Goal: Task Accomplishment & Management: Manage account settings

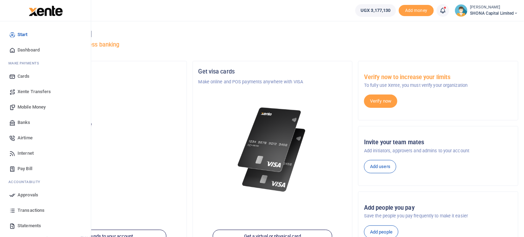
click at [29, 195] on span "Approvals" at bounding box center [28, 195] width 21 height 7
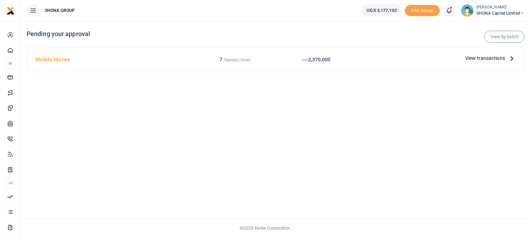
click at [482, 58] on span "View transactions" at bounding box center [485, 58] width 40 height 8
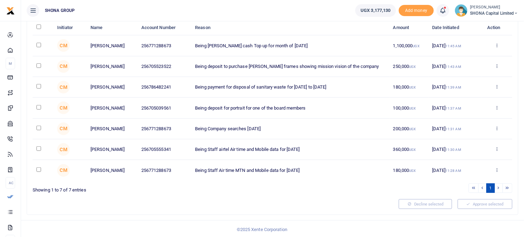
scroll to position [30, 0]
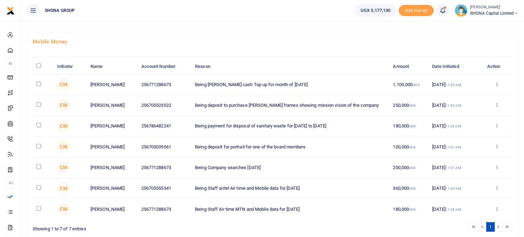
click at [497, 83] on icon at bounding box center [497, 84] width 5 height 5
click at [469, 96] on link "Approve" at bounding box center [471, 96] width 55 height 10
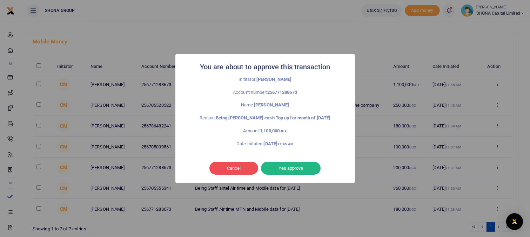
click at [279, 169] on button "Yes approve" at bounding box center [291, 168] width 60 height 13
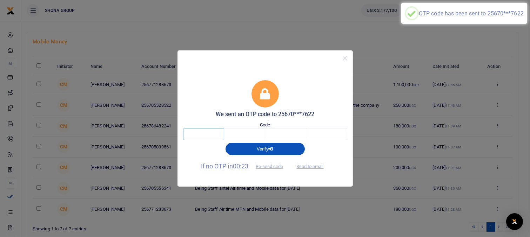
click at [207, 136] on input "text" at bounding box center [203, 134] width 41 height 12
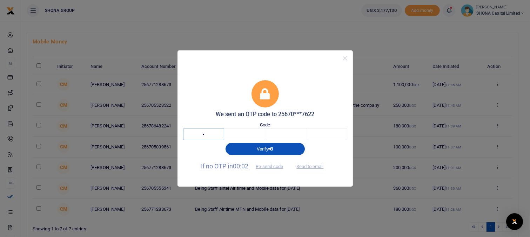
type input "7"
type input "8"
type input "0"
type input "7"
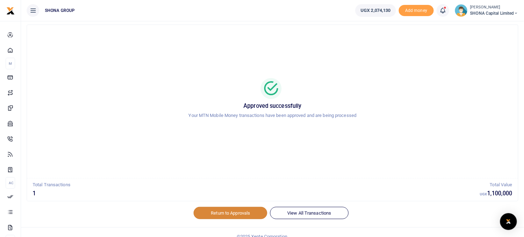
scroll to position [23, 0]
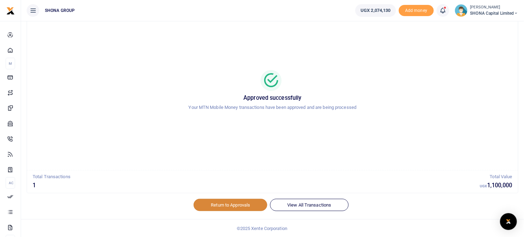
click at [243, 204] on link "Return to Approvals" at bounding box center [231, 205] width 74 height 12
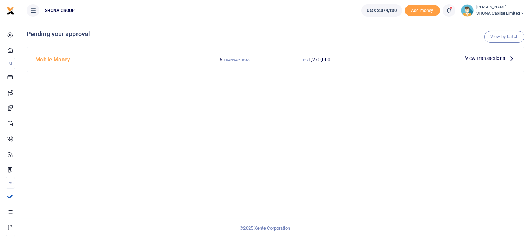
click at [472, 60] on span "View transactions" at bounding box center [485, 58] width 40 height 8
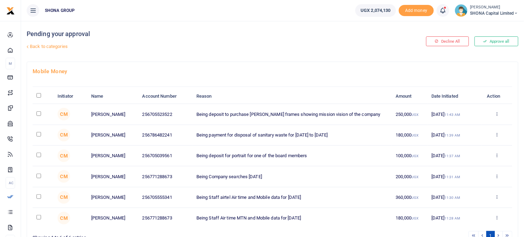
click at [38, 114] on input "checkbox" at bounding box center [38, 114] width 5 height 5
checkbox input "true"
click at [497, 114] on icon at bounding box center [497, 114] width 5 height 5
click at [470, 127] on link "Approve" at bounding box center [471, 126] width 55 height 10
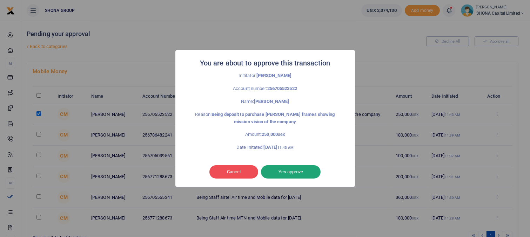
click at [285, 172] on button "Yes approve" at bounding box center [291, 172] width 60 height 13
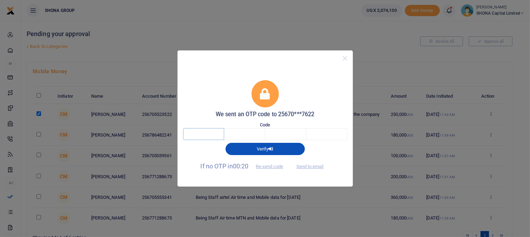
click at [213, 135] on input "text" at bounding box center [203, 134] width 41 height 12
type input "9"
type input "2"
type input "9"
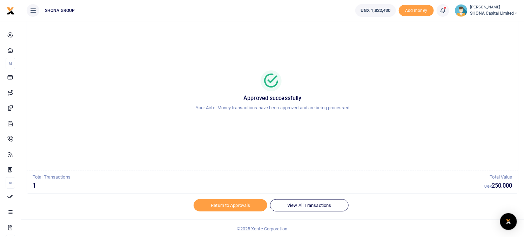
scroll to position [23, 0]
click at [225, 206] on link "Return to Approvals" at bounding box center [231, 205] width 74 height 12
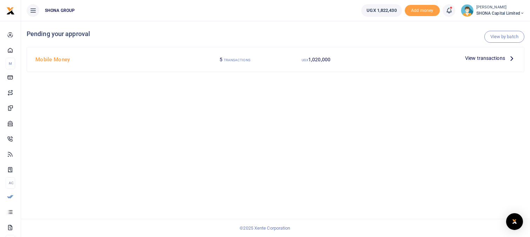
click at [471, 58] on span "View transactions" at bounding box center [485, 58] width 40 height 8
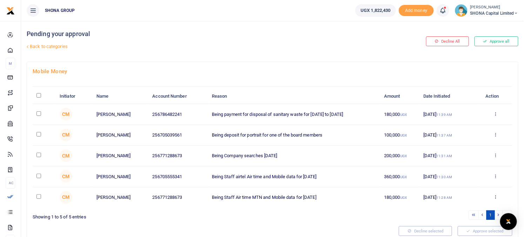
click at [39, 114] on input "checkbox" at bounding box center [38, 114] width 5 height 5
checkbox input "true"
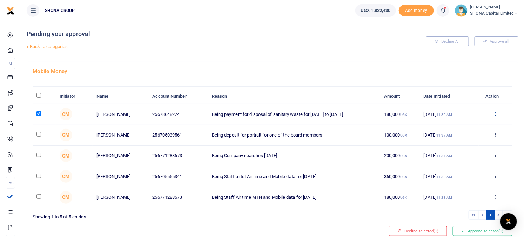
click at [497, 115] on icon at bounding box center [496, 114] width 5 height 5
click at [466, 123] on link "Approve" at bounding box center [470, 126] width 55 height 10
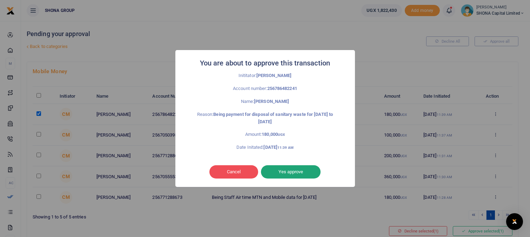
click at [282, 171] on button "Yes approve" at bounding box center [291, 172] width 60 height 13
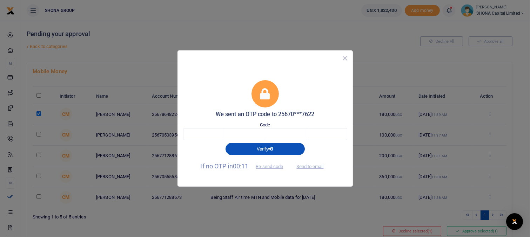
click at [345, 59] on button "Close" at bounding box center [345, 58] width 10 height 10
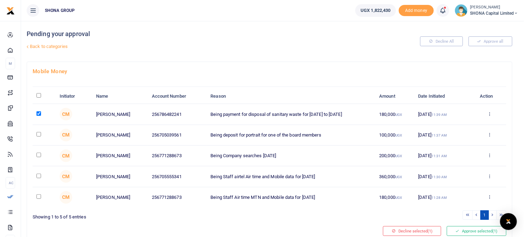
click at [39, 136] on input "checkbox" at bounding box center [38, 134] width 5 height 5
checkbox input "true"
click at [38, 155] on input "checkbox" at bounding box center [38, 155] width 5 height 5
checkbox input "true"
click at [50, 178] on td at bounding box center [44, 177] width 23 height 21
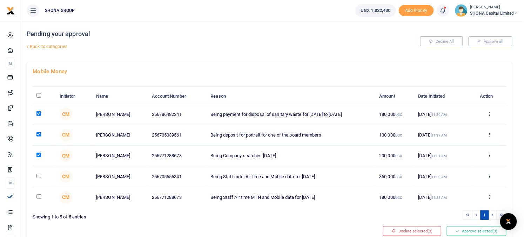
click at [40, 176] on input "checkbox" at bounding box center [38, 176] width 5 height 5
checkbox input "true"
click at [39, 196] on input "checkbox" at bounding box center [38, 197] width 5 height 5
checkbox input "true"
click at [489, 42] on div "Decline All Approve all" at bounding box center [434, 41] width 164 height 41
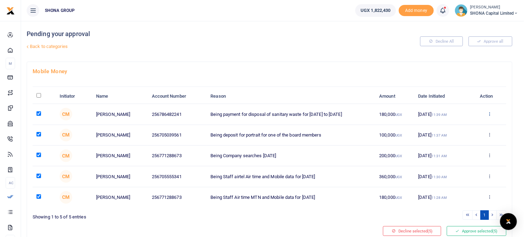
click at [489, 114] on icon at bounding box center [490, 114] width 5 height 5
click at [459, 128] on link "Approve" at bounding box center [464, 126] width 55 height 10
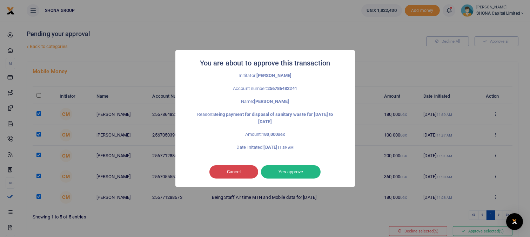
click at [241, 169] on button "Cancel" at bounding box center [233, 172] width 49 height 13
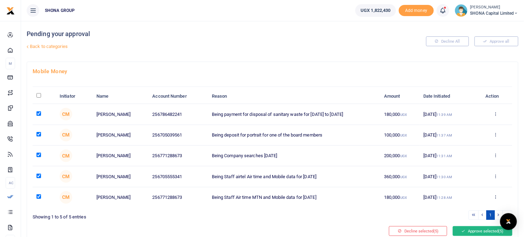
click at [468, 231] on button "Approve selected (5)" at bounding box center [483, 232] width 60 height 10
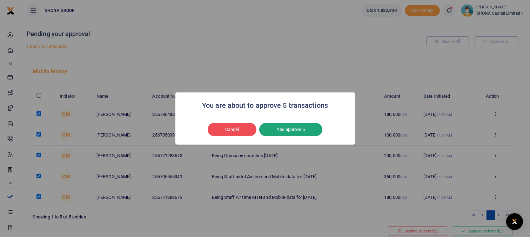
click at [285, 131] on button "Yes approve 5" at bounding box center [290, 129] width 63 height 13
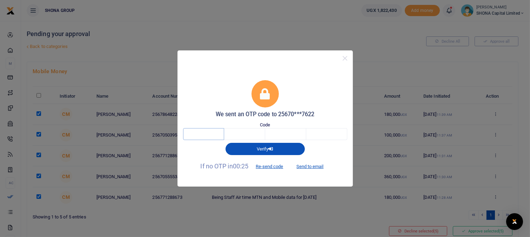
click at [198, 134] on input "text" at bounding box center [203, 134] width 41 height 12
type input "9"
type input "2"
type input "3"
